Goal: Transaction & Acquisition: Purchase product/service

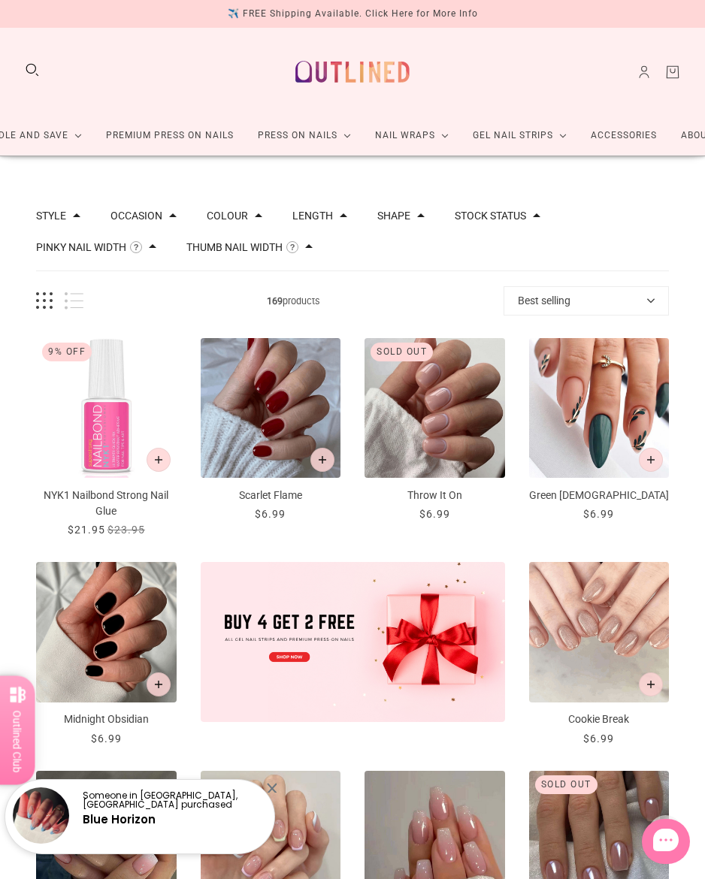
scroll to position [1295, 0]
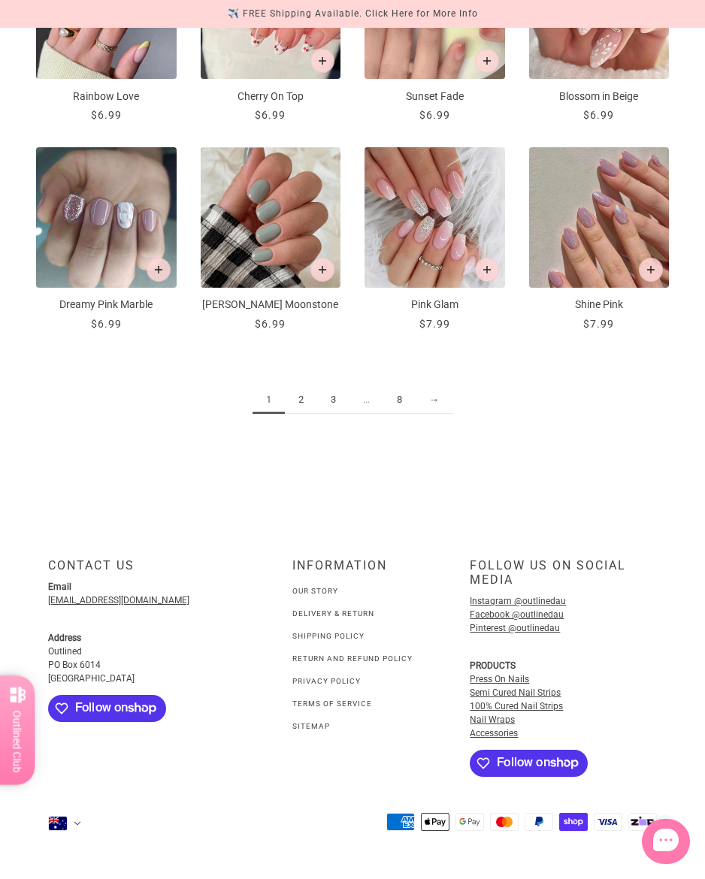
click at [312, 386] on link "2" at bounding box center [301, 400] width 32 height 28
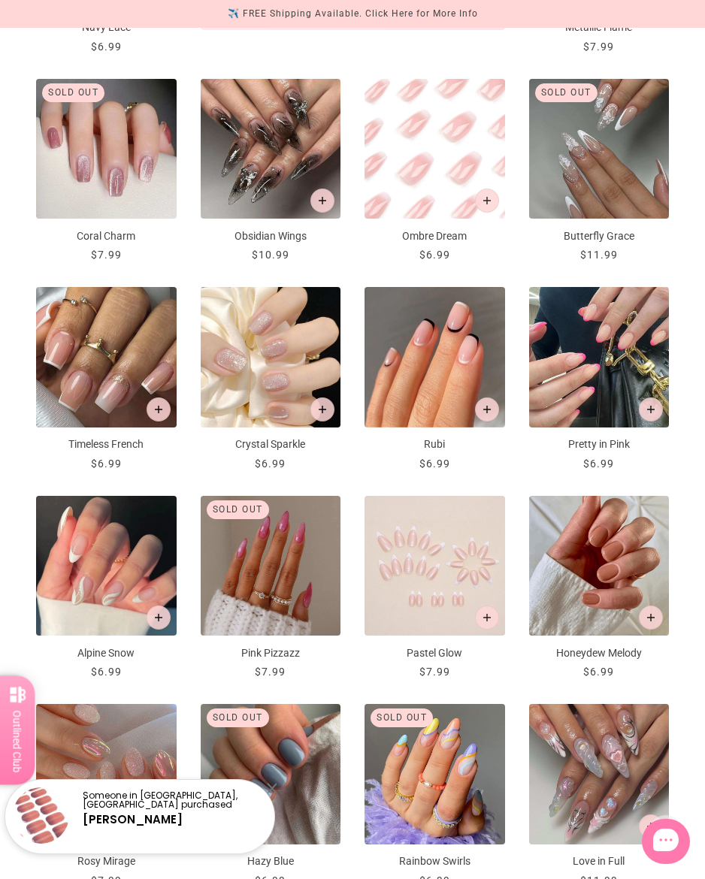
scroll to position [678, 0]
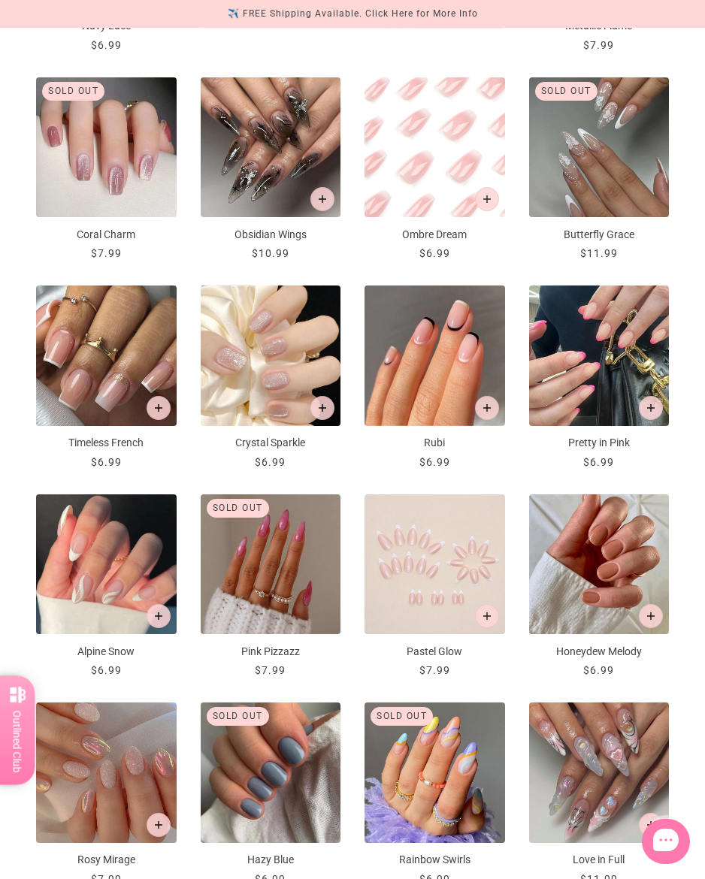
click at [115, 370] on img "Timeless French" at bounding box center [106, 355] width 140 height 140
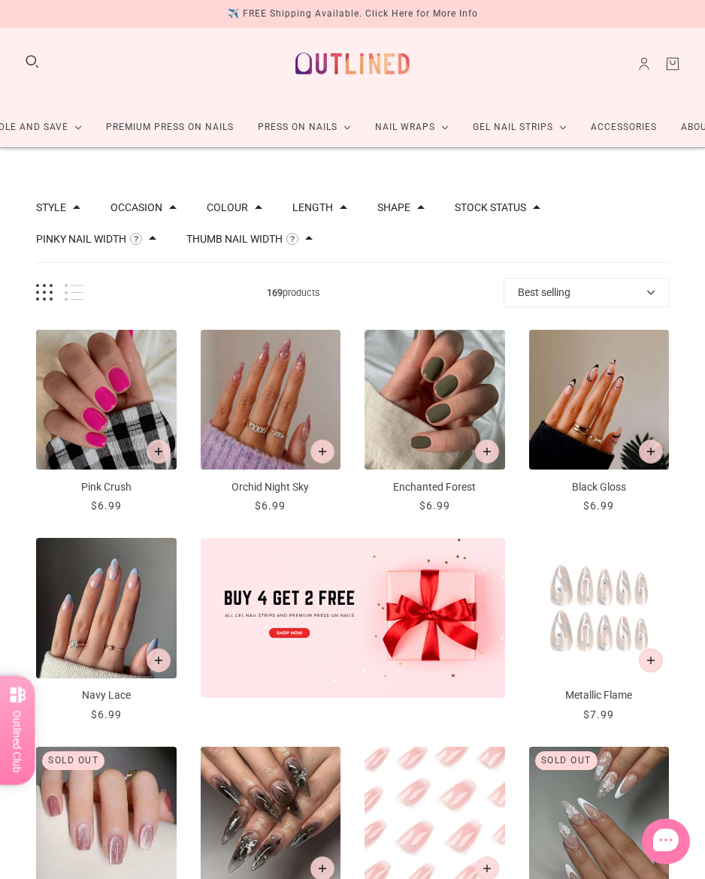
click at [243, 236] on button "Thumb Nail Width" at bounding box center [234, 239] width 96 height 11
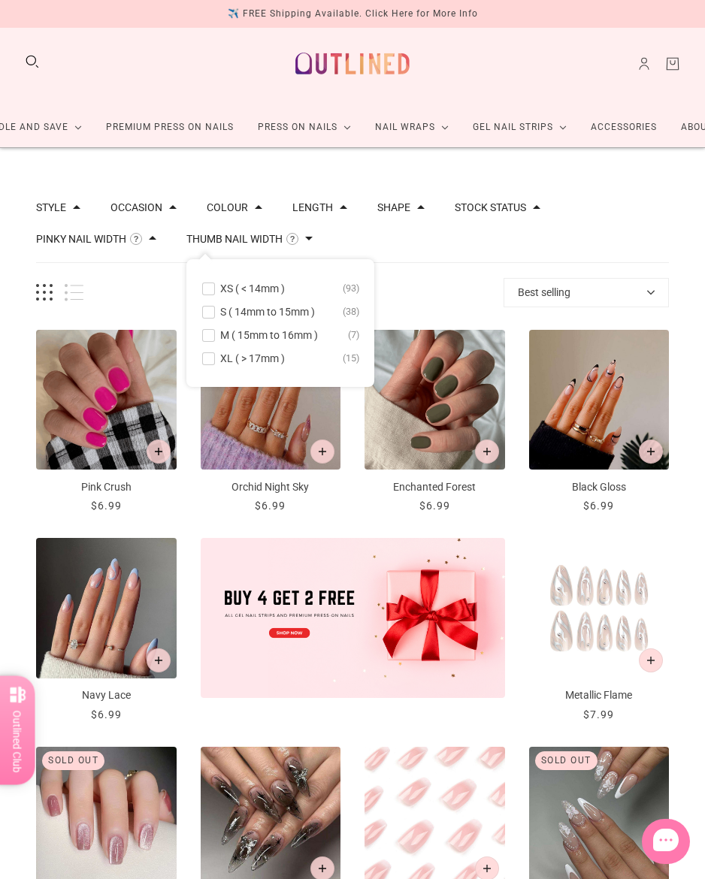
click at [208, 359] on span at bounding box center [208, 358] width 11 height 11
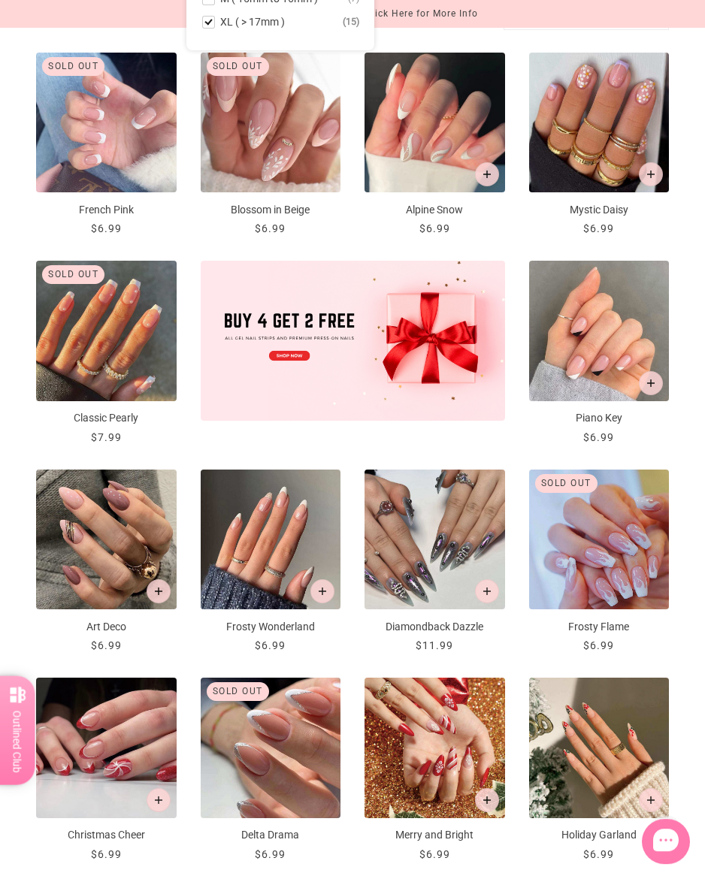
scroll to position [345, 0]
click at [433, 539] on img "Diamondback Dazzle" at bounding box center [434, 540] width 140 height 140
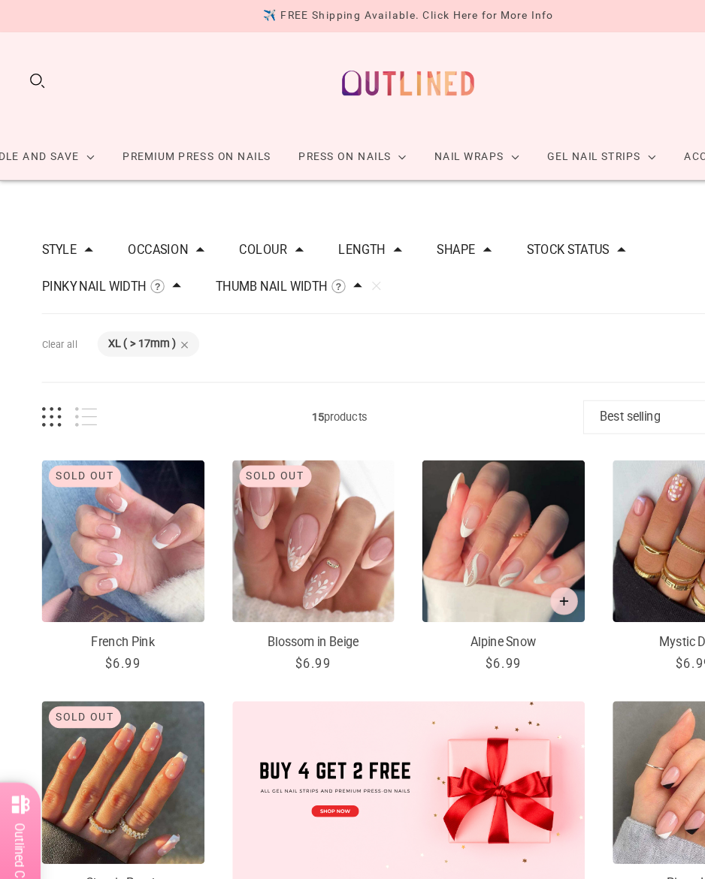
scroll to position [8, 0]
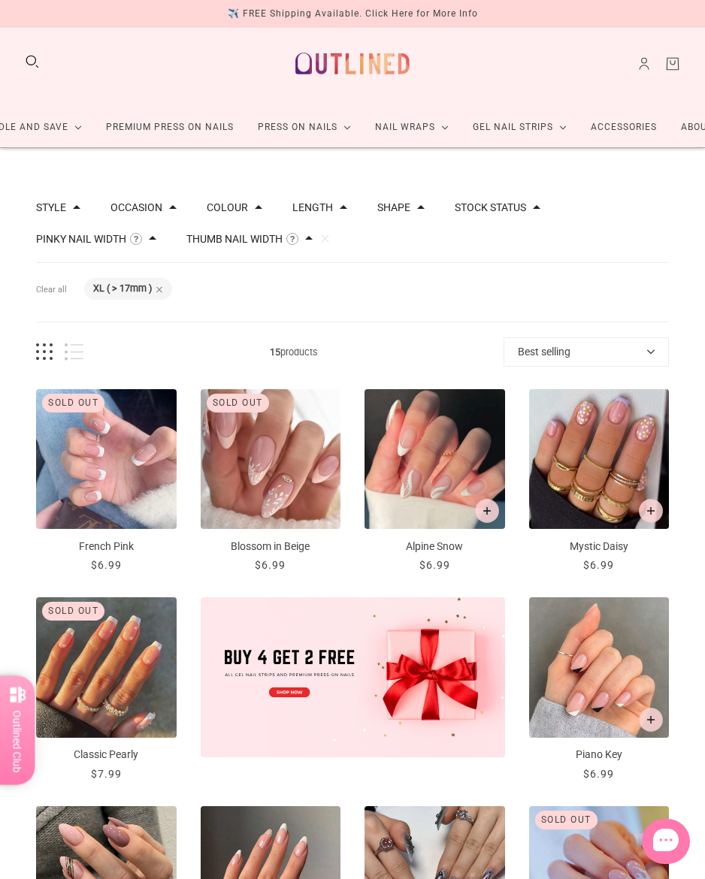
click at [597, 473] on img "Mystic Daisy" at bounding box center [599, 459] width 140 height 140
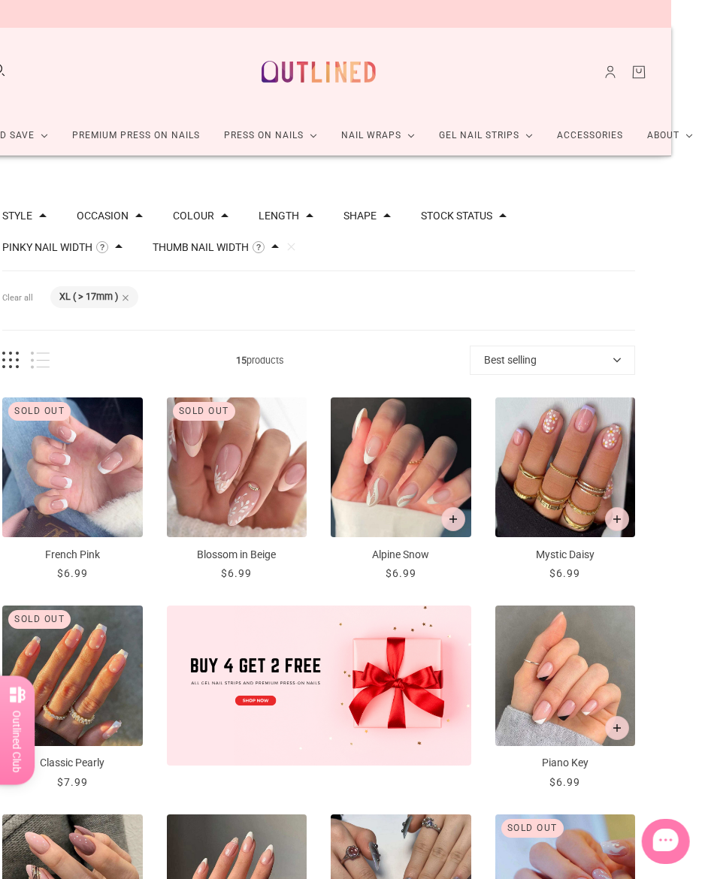
scroll to position [0, 48]
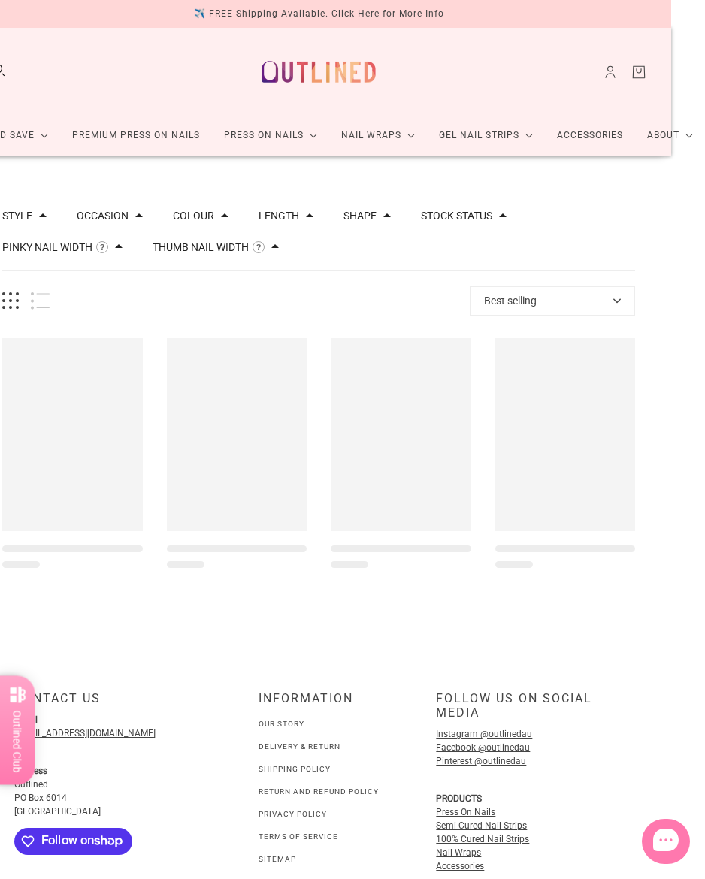
scroll to position [8, 0]
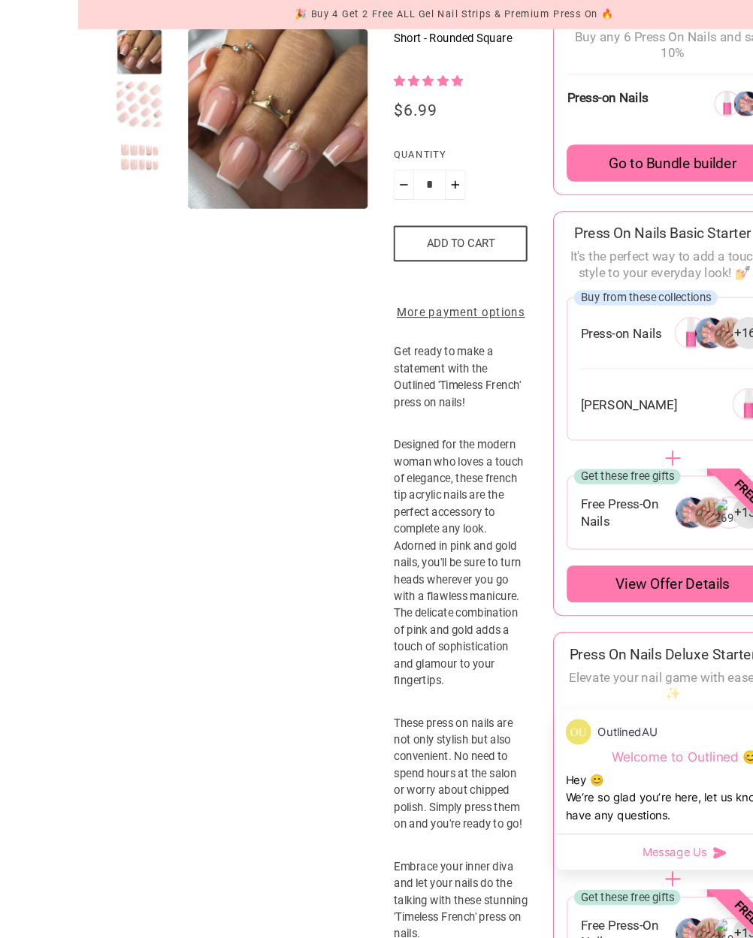
scroll to position [295, 0]
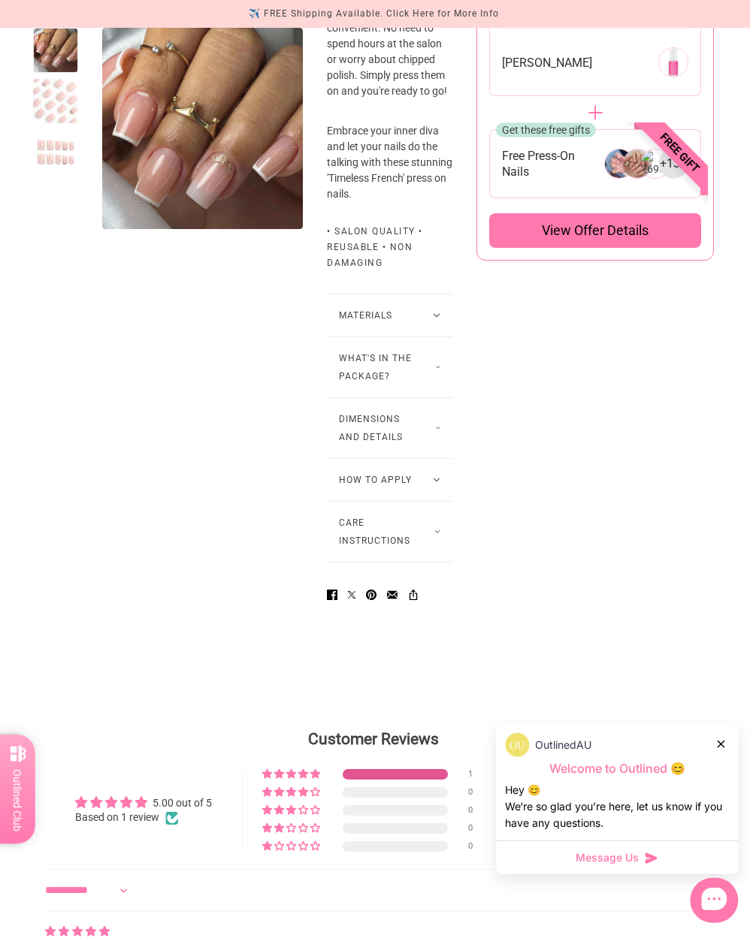
click at [397, 458] on button "Dimensions and Details" at bounding box center [389, 428] width 125 height 60
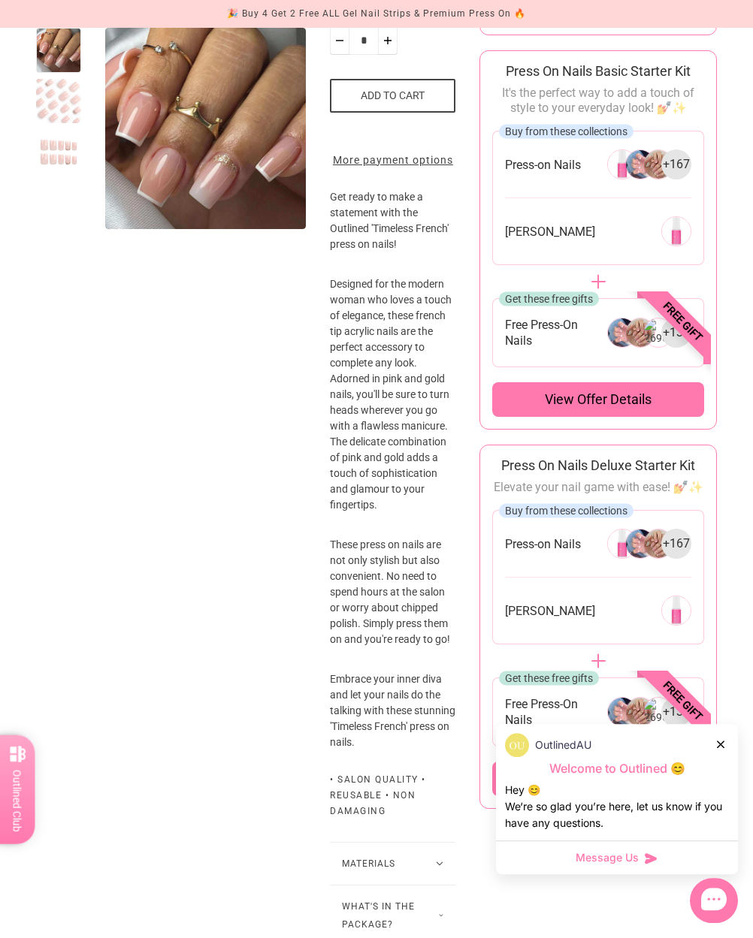
scroll to position [393, 0]
